Goal: Task Accomplishment & Management: Complete application form

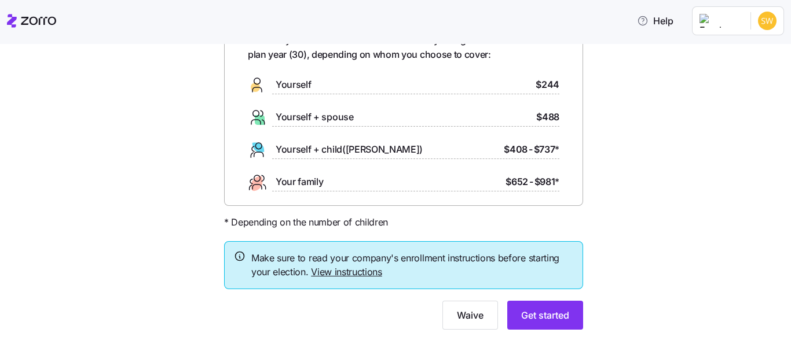
scroll to position [96, 0]
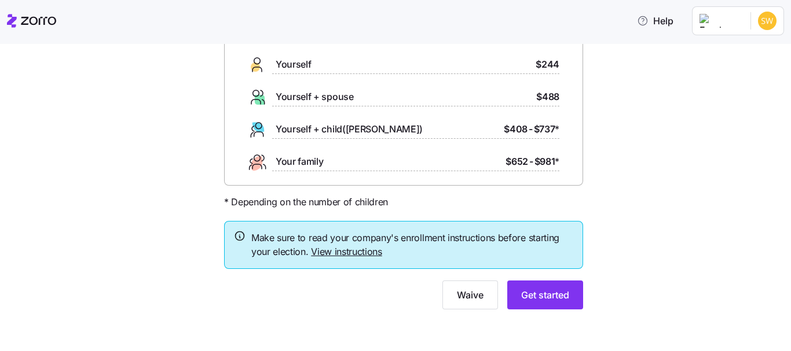
click at [363, 257] on link "View instructions" at bounding box center [346, 252] width 71 height 12
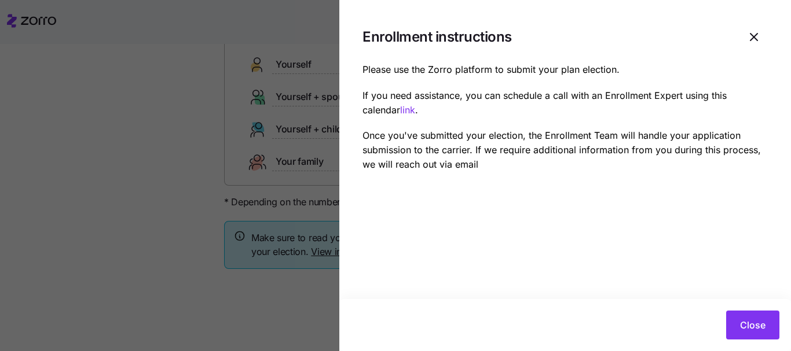
click at [637, 118] on div "Please use the Zorro platform to submit your plan election. If you need assista…" at bounding box center [564, 117] width 405 height 109
click at [744, 317] on button "Close" at bounding box center [752, 325] width 53 height 29
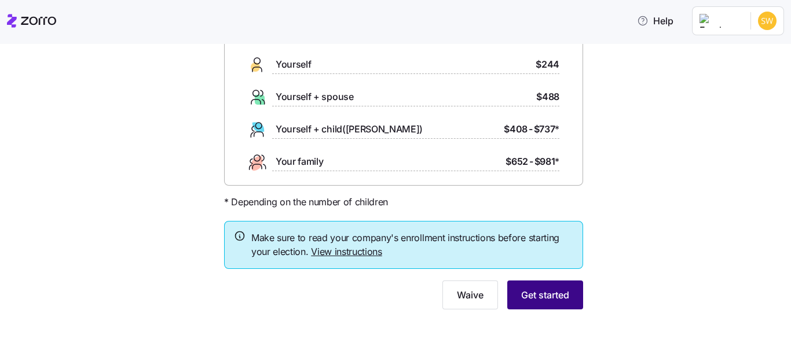
click at [521, 296] on span "Get started" at bounding box center [545, 295] width 48 height 14
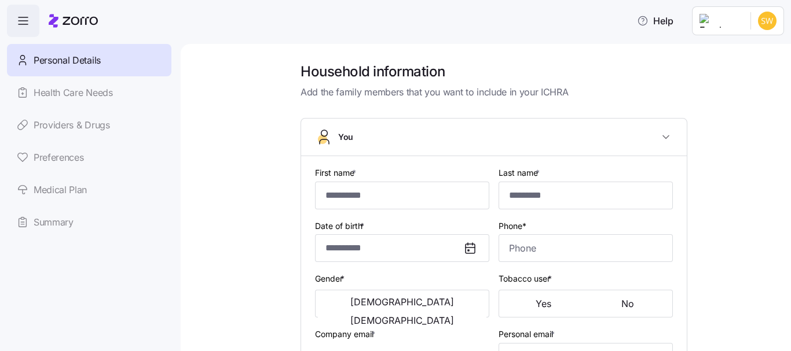
type input "********"
type input "**********"
type input "[EMAIL_ADDRESS][DOMAIN_NAME]"
type input "**********"
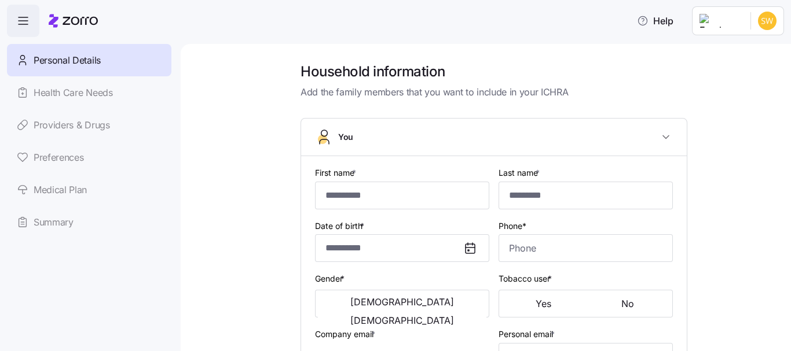
checkbox input "true"
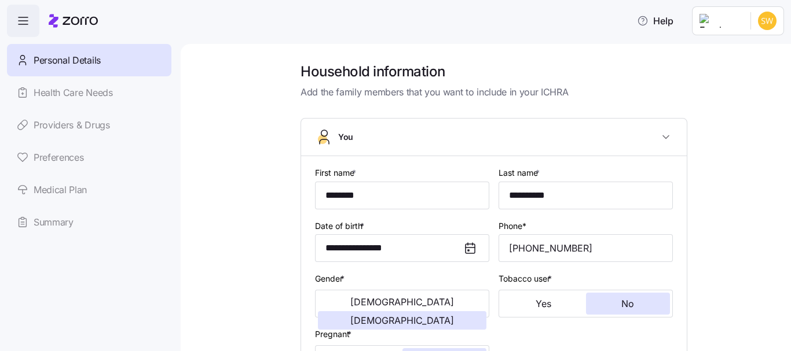
type input "**********"
type input "[PHONE_NUMBER]"
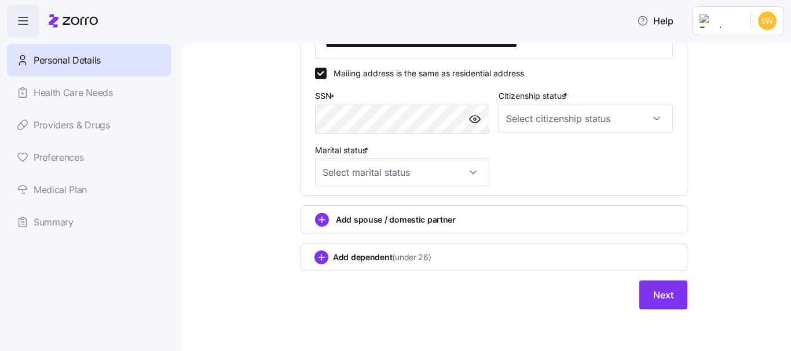
scroll to position [421, 0]
click at [658, 290] on span "Next" at bounding box center [663, 295] width 20 height 14
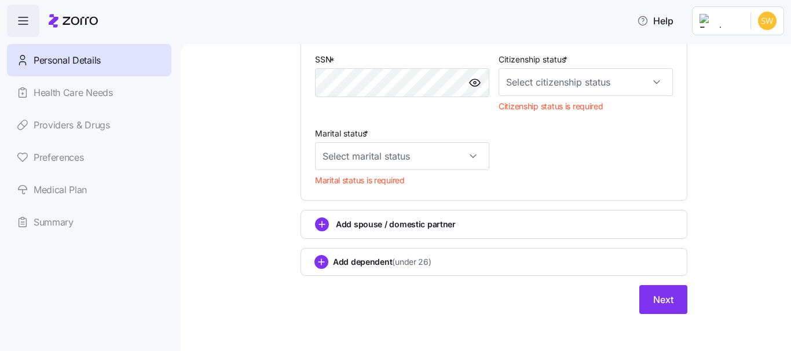
scroll to position [458, 0]
click at [653, 299] on span "Next" at bounding box center [663, 299] width 20 height 14
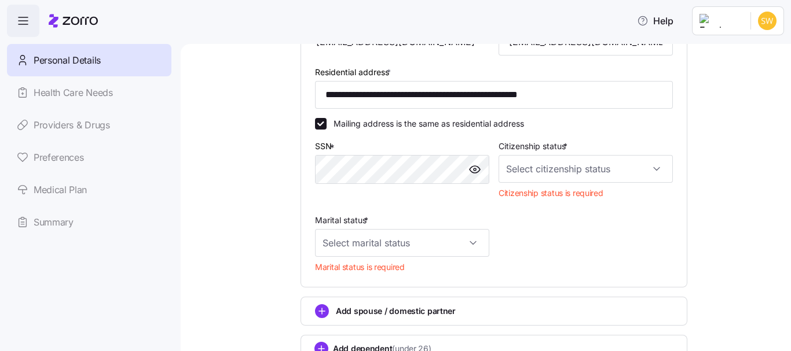
scroll to position [369, 0]
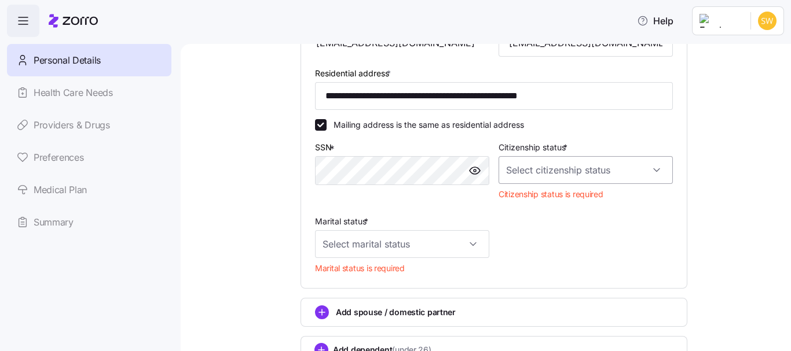
click at [608, 171] on input "Citizenship status *" at bounding box center [585, 170] width 174 height 28
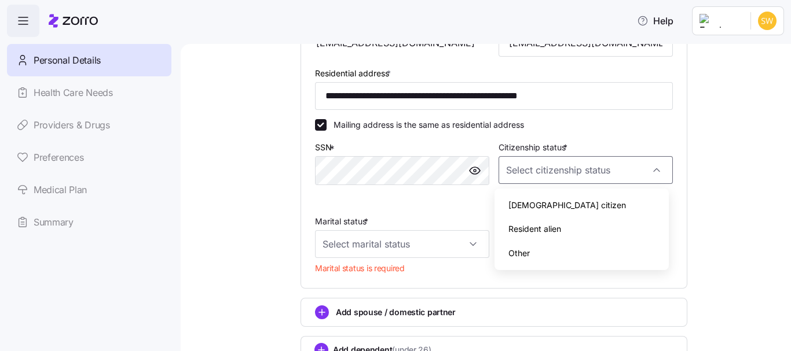
click at [554, 204] on div "[DEMOGRAPHIC_DATA] citizen" at bounding box center [581, 205] width 165 height 24
type input "[DEMOGRAPHIC_DATA] citizen"
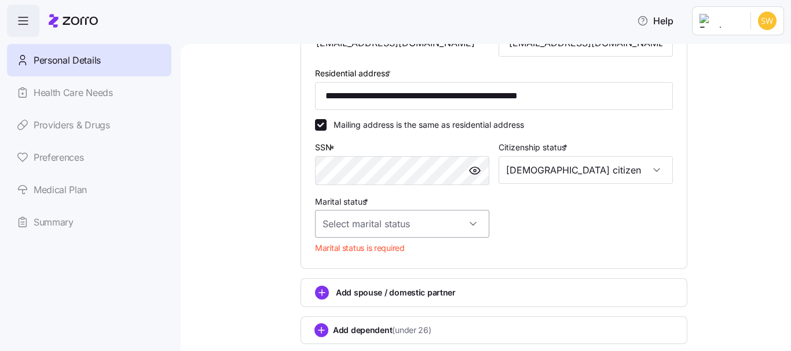
click at [421, 234] on input "Marital status *" at bounding box center [402, 224] width 174 height 28
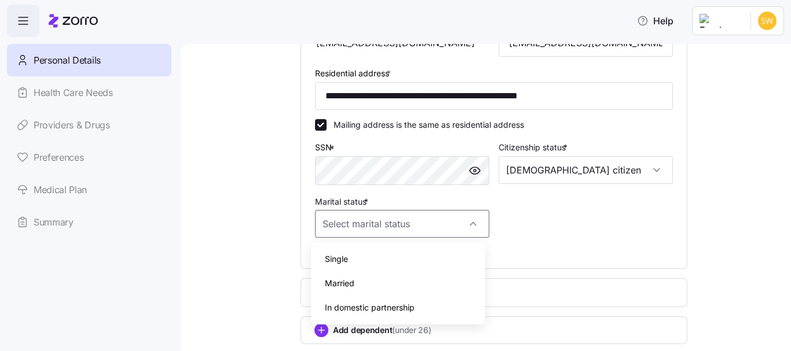
click at [398, 260] on div "Single" at bounding box center [397, 259] width 165 height 24
type input "Single"
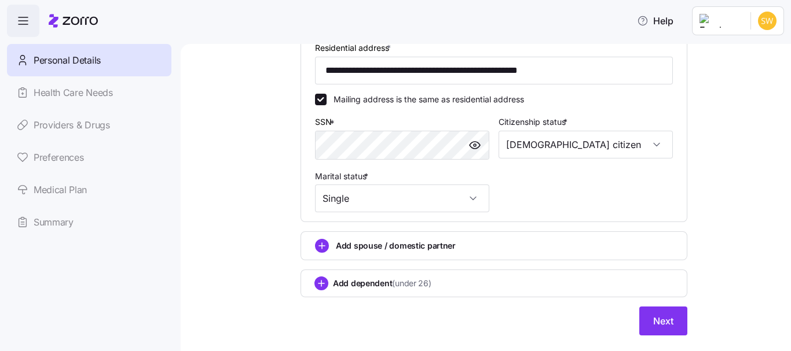
scroll to position [396, 0]
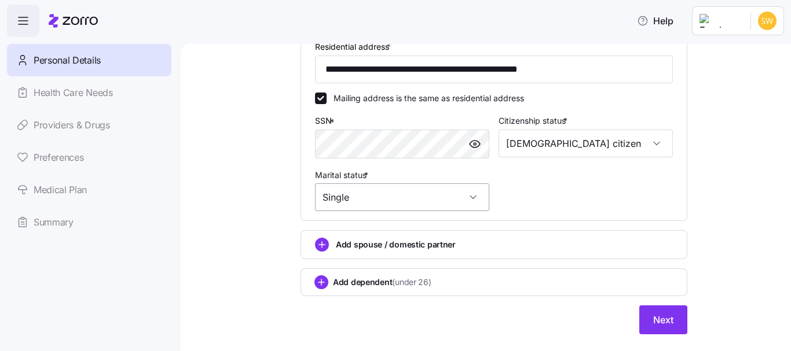
click at [436, 195] on input "Single" at bounding box center [402, 197] width 174 height 28
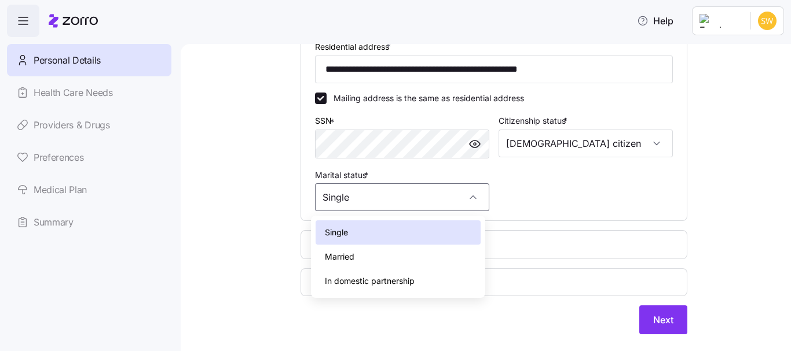
click at [440, 233] on div "Single" at bounding box center [397, 233] width 165 height 24
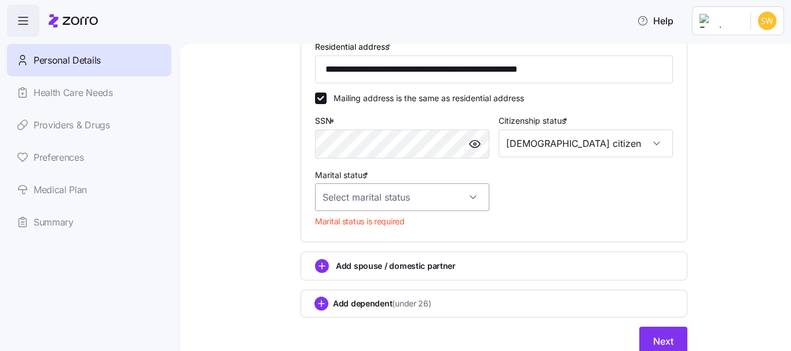
click at [397, 197] on input "Marital status *" at bounding box center [402, 197] width 174 height 28
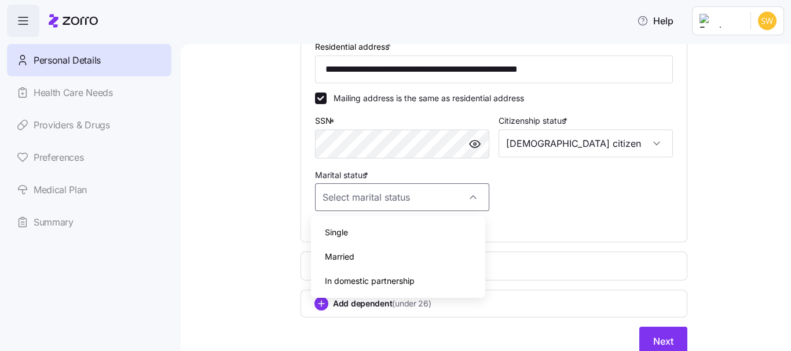
click at [380, 239] on div "Single" at bounding box center [397, 233] width 165 height 24
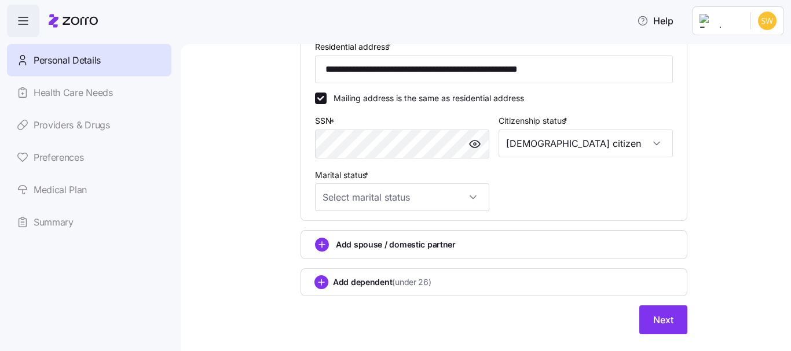
type input "Single"
click at [662, 320] on span "Next" at bounding box center [663, 320] width 20 height 14
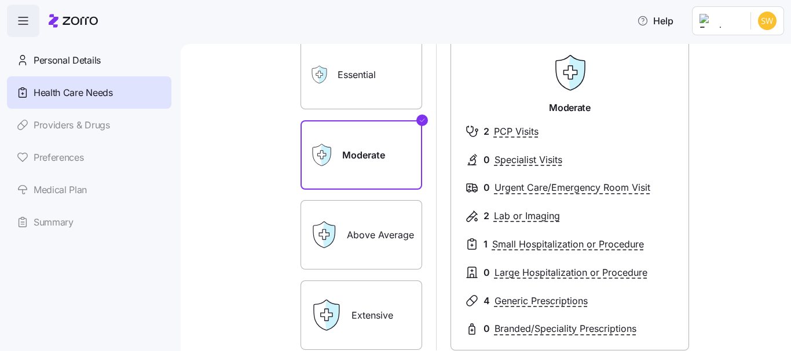
scroll to position [85, 0]
click at [332, 85] on label "Essential" at bounding box center [361, 75] width 122 height 69
click at [0, 0] on input "Essential" at bounding box center [0, 0] width 0 height 0
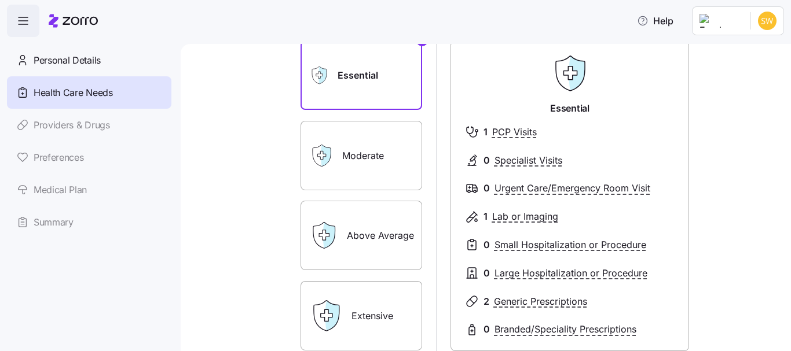
click at [361, 162] on label "Moderate" at bounding box center [361, 155] width 122 height 69
click at [0, 0] on input "Moderate" at bounding box center [0, 0] width 0 height 0
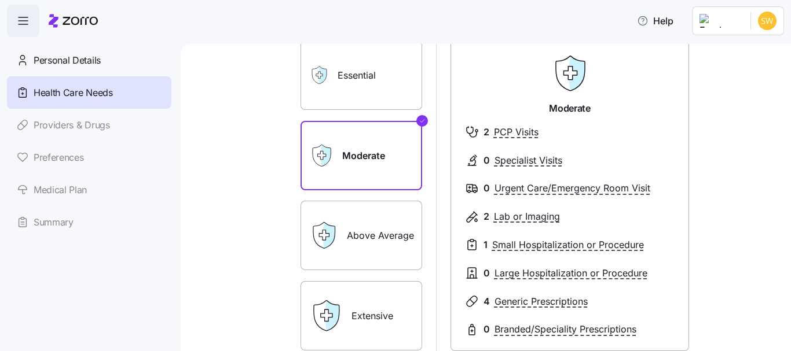
click at [376, 231] on label "Above Average" at bounding box center [361, 235] width 122 height 69
click at [0, 0] on input "Above Average" at bounding box center [0, 0] width 0 height 0
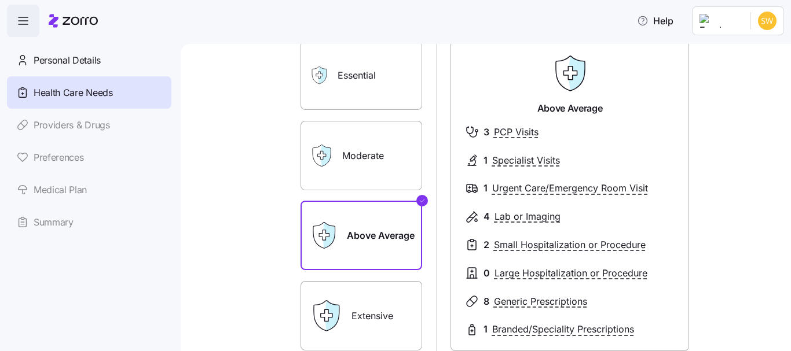
click at [386, 314] on label "Extensive" at bounding box center [361, 315] width 122 height 69
click at [0, 0] on input "Extensive" at bounding box center [0, 0] width 0 height 0
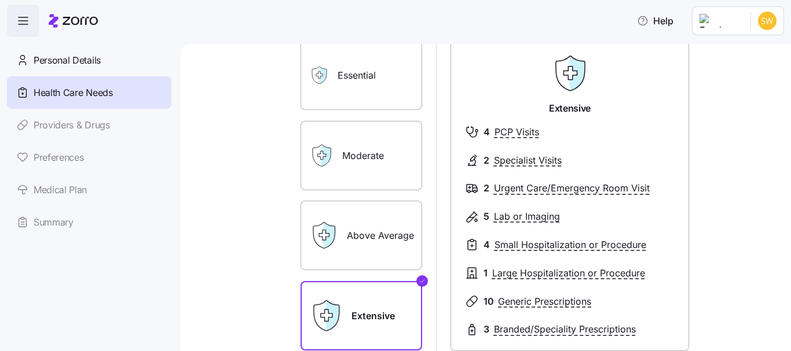
click at [355, 150] on label "Moderate" at bounding box center [361, 155] width 122 height 69
click at [0, 0] on input "Moderate" at bounding box center [0, 0] width 0 height 0
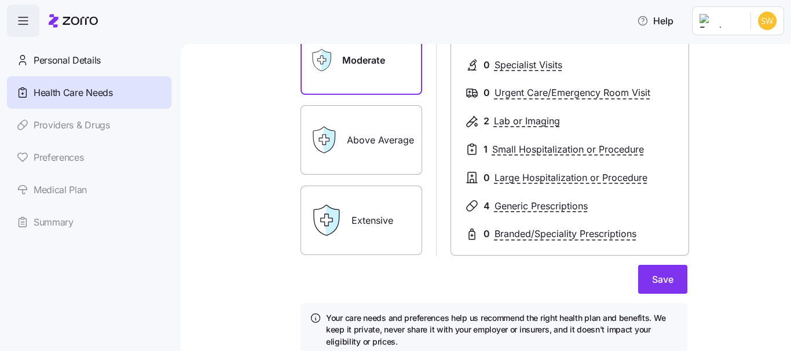
scroll to position [181, 0]
click at [669, 267] on button "Save" at bounding box center [662, 279] width 49 height 29
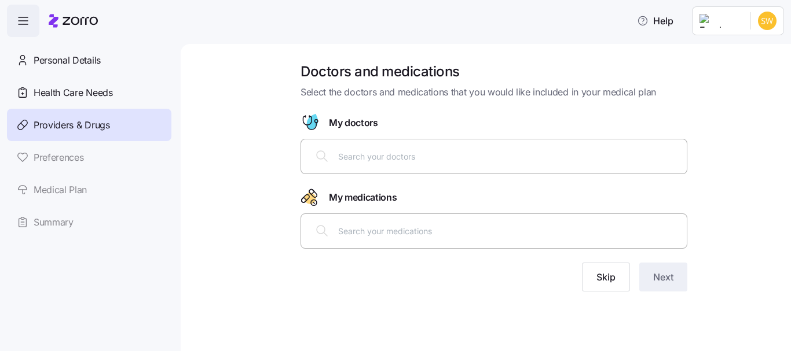
click at [629, 318] on div "Doctors and medications Select the doctors and medications that you would like …" at bounding box center [486, 197] width 610 height 307
click at [599, 287] on button "Skip" at bounding box center [606, 277] width 48 height 29
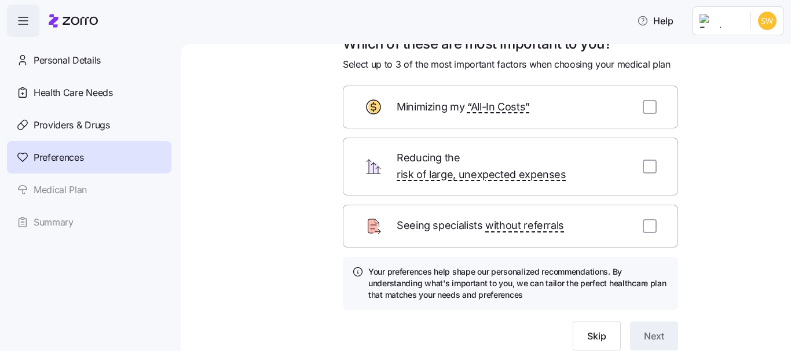
scroll to position [25, 0]
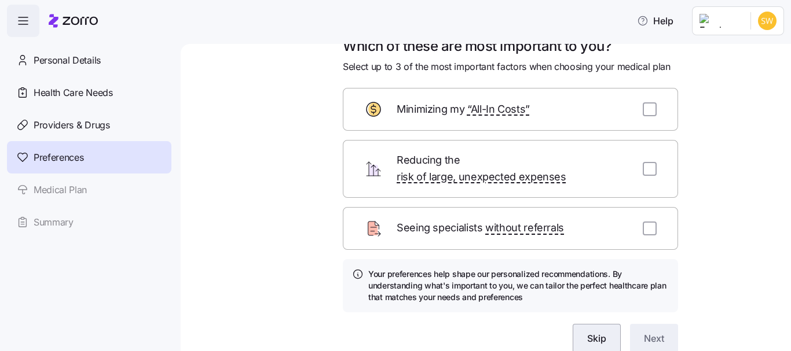
click at [587, 332] on span "Skip" at bounding box center [596, 339] width 19 height 14
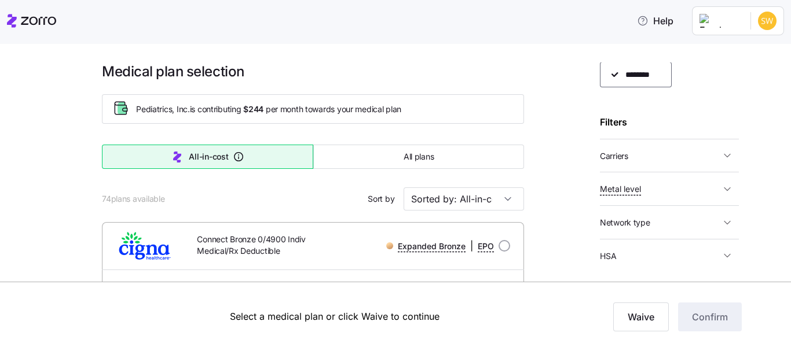
scroll to position [47, 0]
click at [634, 155] on span "Carriers" at bounding box center [660, 155] width 120 height 14
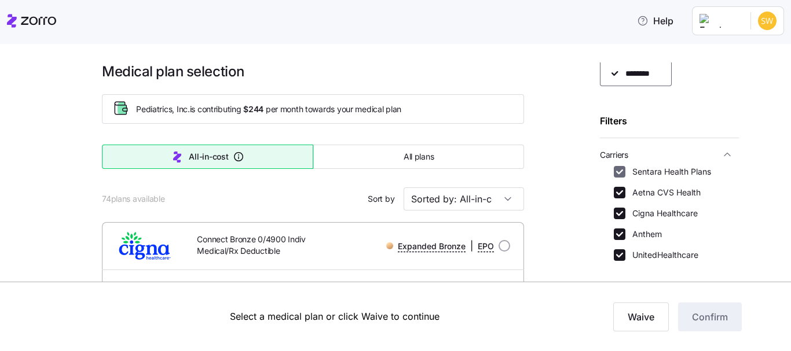
click at [615, 170] on input "Sentara Health Plans" at bounding box center [620, 172] width 12 height 12
checkbox input "false"
click at [623, 190] on input "Aetna CVS Health" at bounding box center [620, 193] width 12 height 12
checkbox input "false"
click at [621, 215] on input "Cigna Healthcare" at bounding box center [620, 214] width 12 height 12
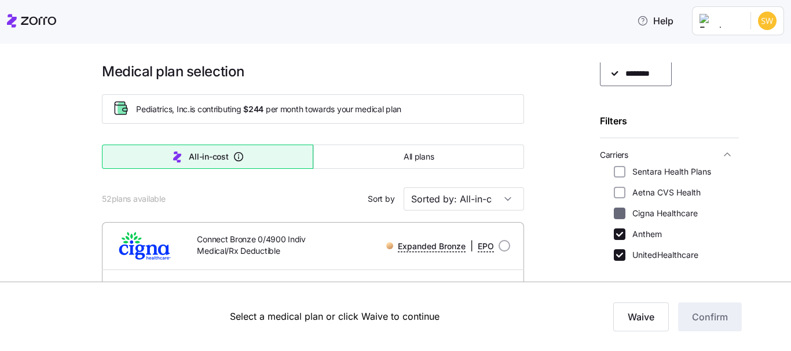
checkbox input "false"
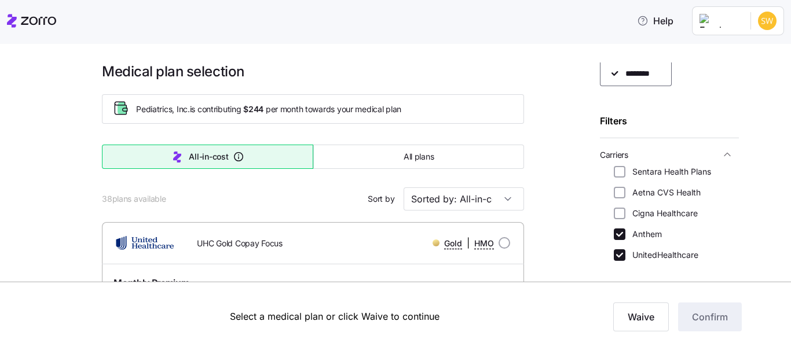
click at [625, 255] on label "UnitedHealthcare" at bounding box center [661, 255] width 73 height 12
click at [625, 255] on input "UnitedHealthcare" at bounding box center [620, 255] width 12 height 12
checkbox input "false"
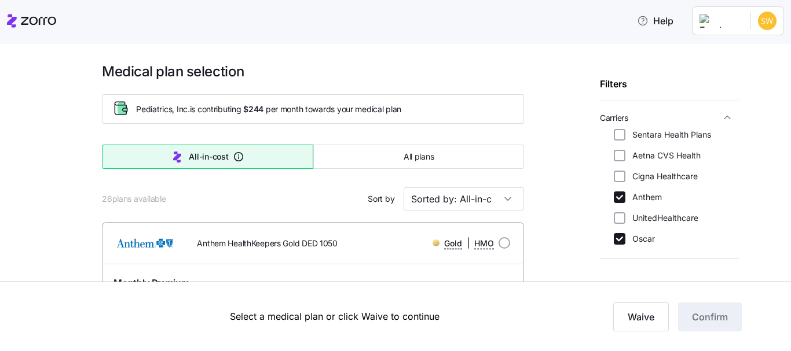
scroll to position [85, 0]
drag, startPoint x: 625, startPoint y: 255, endPoint x: 631, endPoint y: 242, distance: 14.2
click at [631, 242] on label "Oscar" at bounding box center [640, 239] width 30 height 12
click at [625, 242] on input "Oscar" at bounding box center [620, 239] width 12 height 12
checkbox input "false"
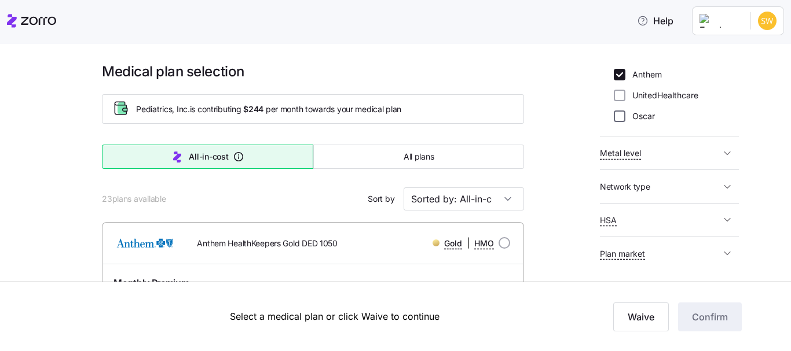
scroll to position [209, 0]
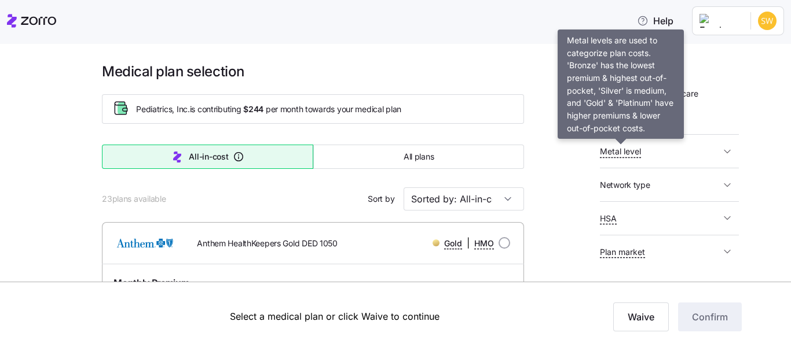
click at [623, 149] on span "Metal level" at bounding box center [620, 152] width 41 height 12
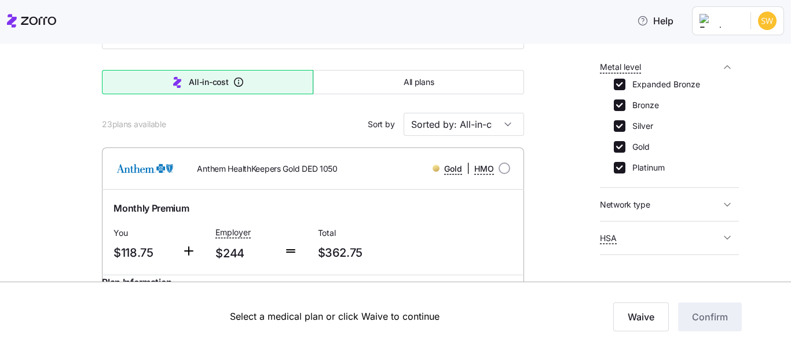
scroll to position [338, 0]
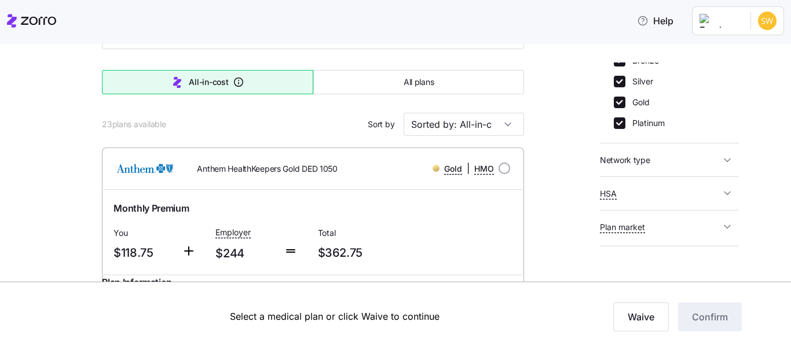
click at [694, 158] on span "Network type" at bounding box center [660, 160] width 120 height 14
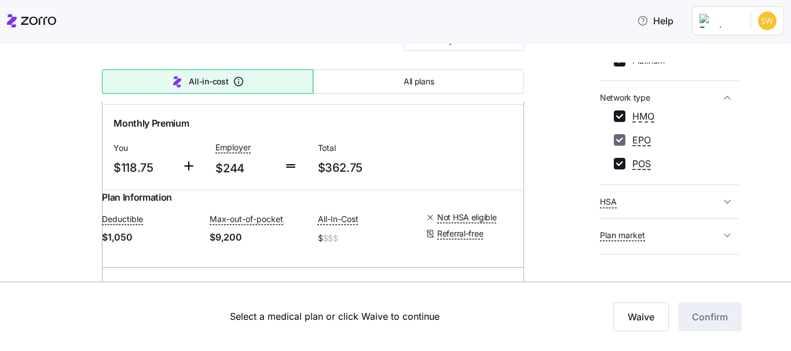
scroll to position [425, 0]
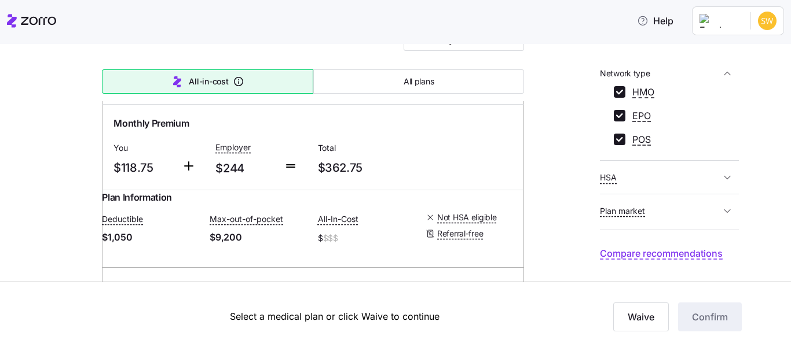
click at [626, 182] on span "HSA" at bounding box center [660, 177] width 120 height 14
click at [618, 194] on input "Yes" at bounding box center [620, 195] width 12 height 12
checkbox input "false"
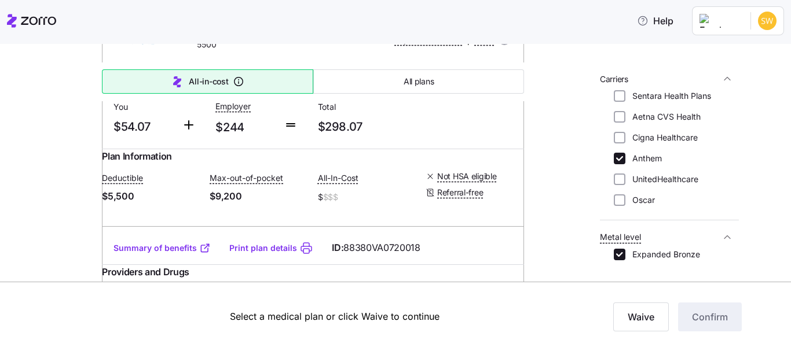
scroll to position [123, 0]
click at [622, 97] on input "Sentara Health Plans" at bounding box center [620, 97] width 12 height 12
checkbox input "true"
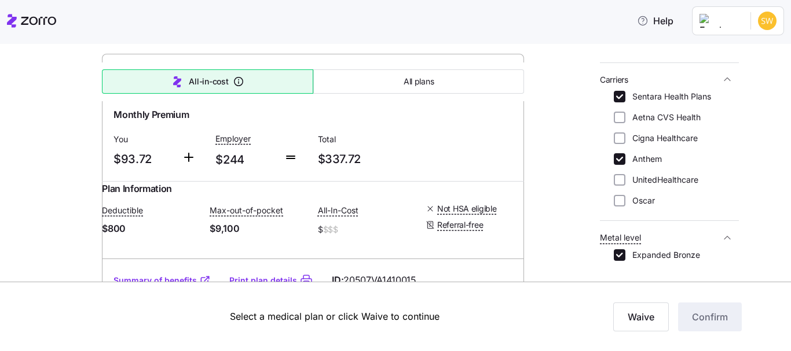
scroll to position [0, 0]
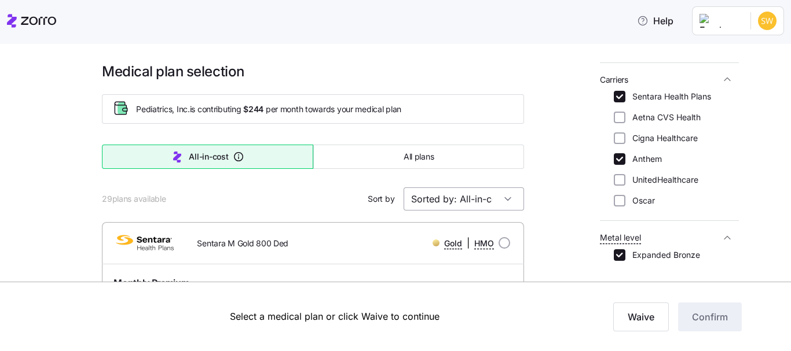
click at [498, 198] on input "Sorted by: All-in-cost" at bounding box center [463, 199] width 120 height 23
click at [498, 198] on div "Sorted by: All-in-cost" at bounding box center [463, 199] width 120 height 23
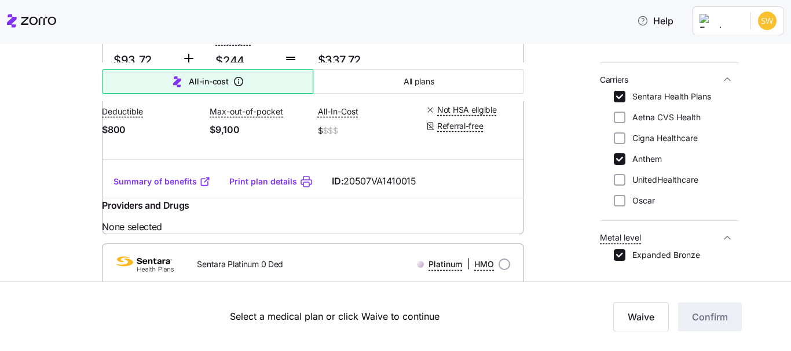
scroll to position [268, 0]
click at [161, 187] on link "Summary of benefits" at bounding box center [161, 181] width 97 height 12
click at [30, 23] on icon at bounding box center [38, 21] width 35 height 8
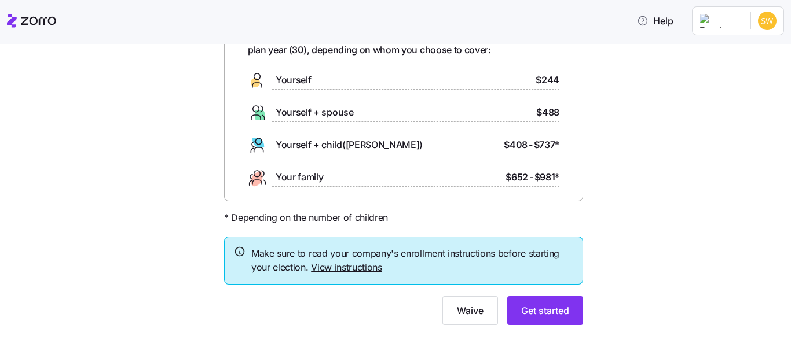
scroll to position [84, 0]
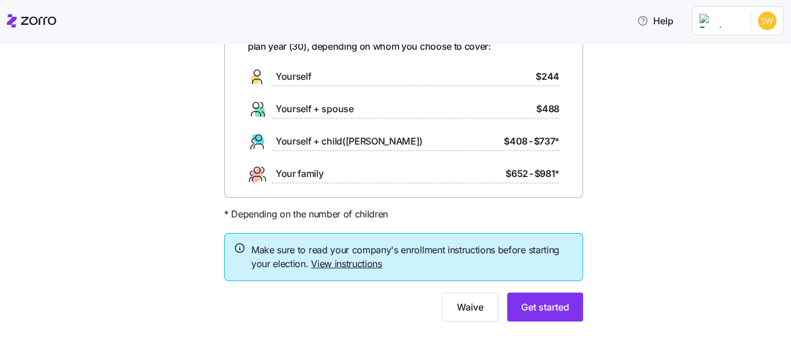
click at [366, 266] on link "View instructions" at bounding box center [346, 264] width 71 height 12
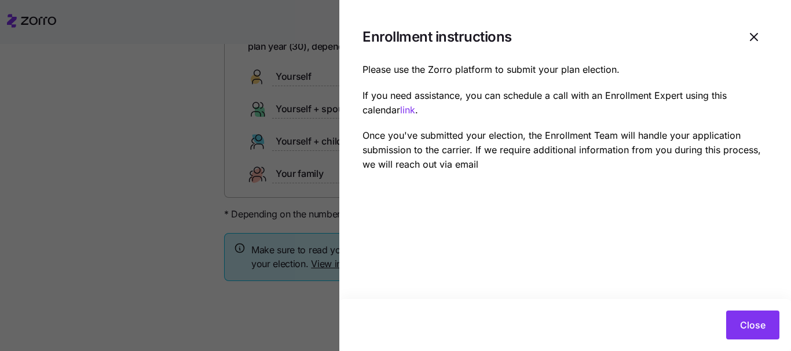
click at [407, 108] on link "link" at bounding box center [407, 110] width 15 height 12
